Goal: Navigation & Orientation: Find specific page/section

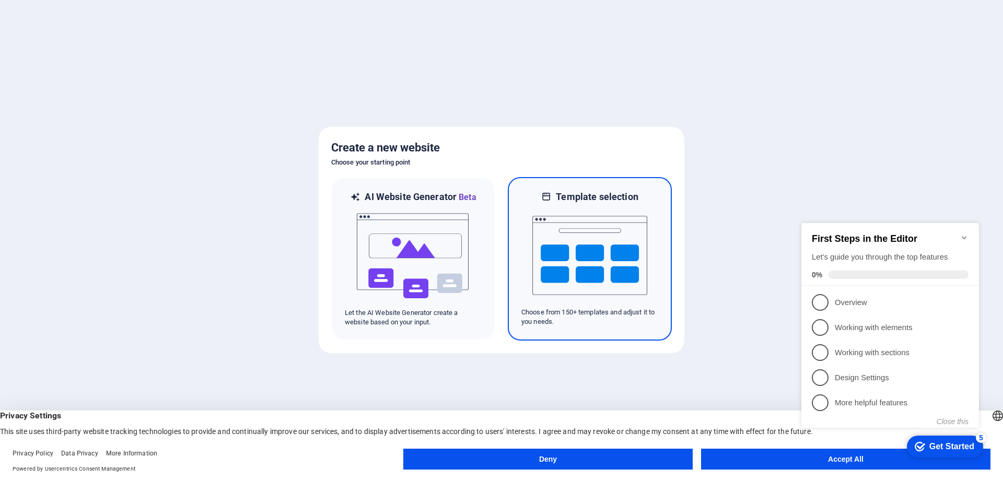
click at [588, 249] on img at bounding box center [589, 255] width 115 height 104
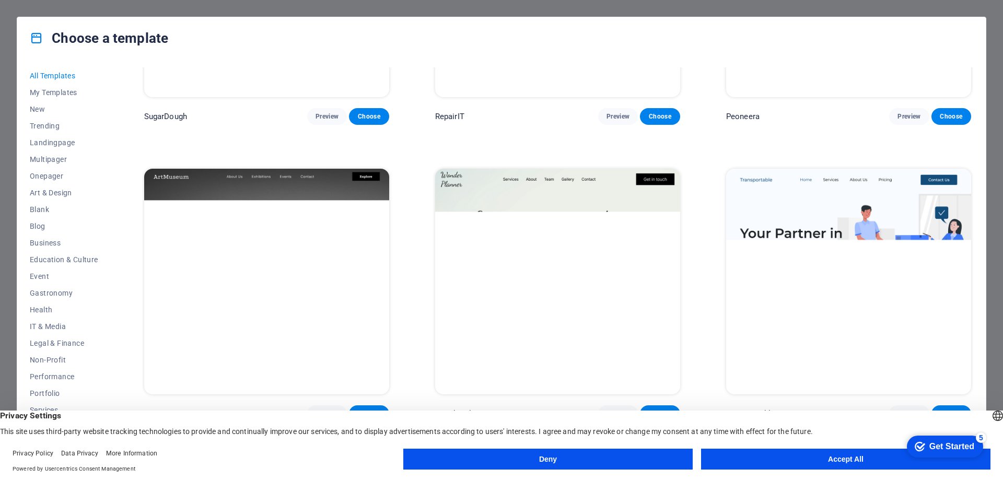
scroll to position [261, 0]
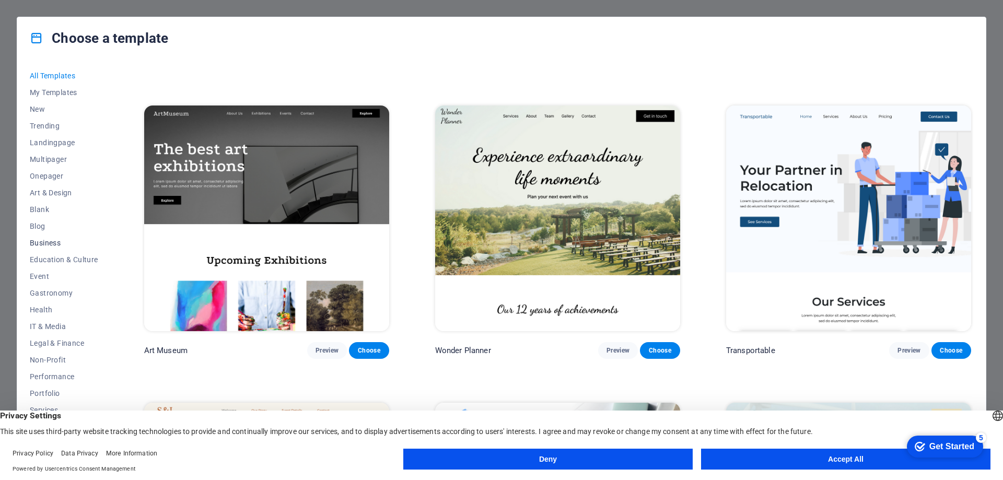
click at [59, 240] on span "Business" at bounding box center [64, 243] width 68 height 8
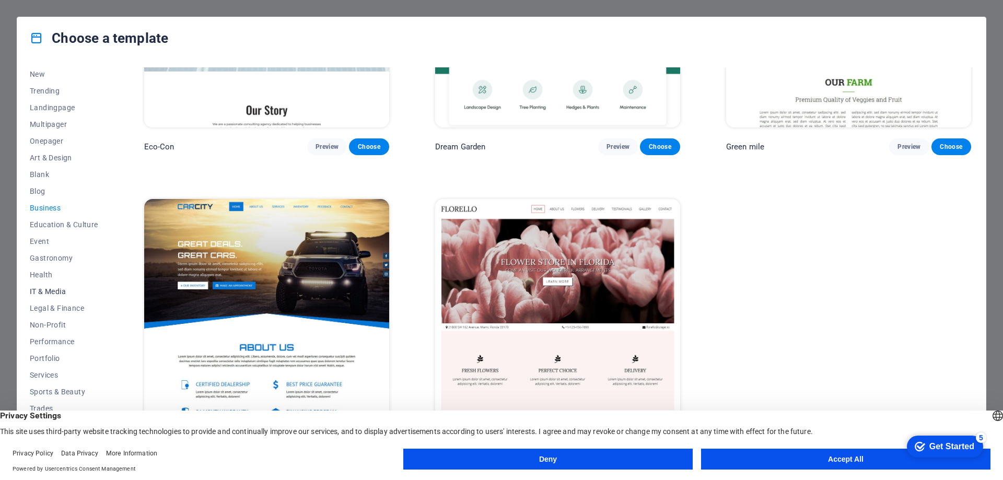
scroll to position [0, 0]
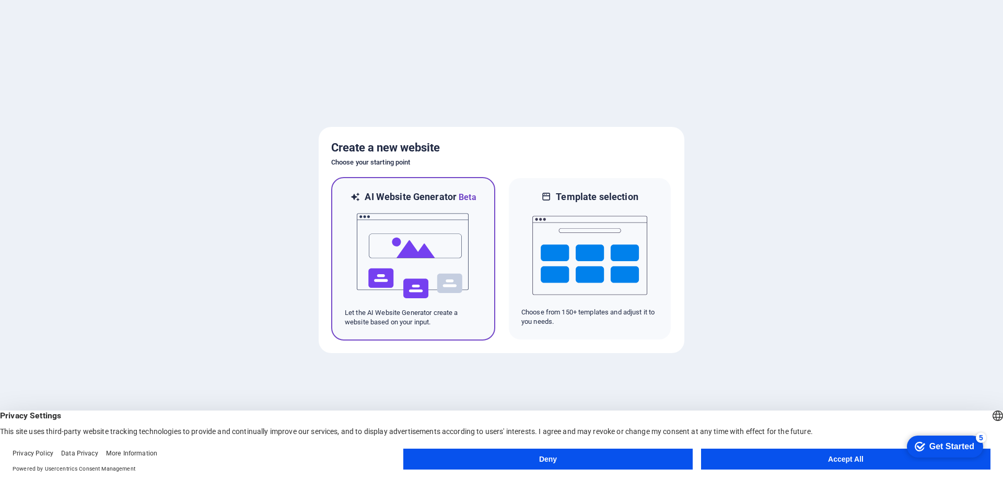
click at [420, 245] on img at bounding box center [413, 256] width 115 height 104
